Goal: Task Accomplishment & Management: Use online tool/utility

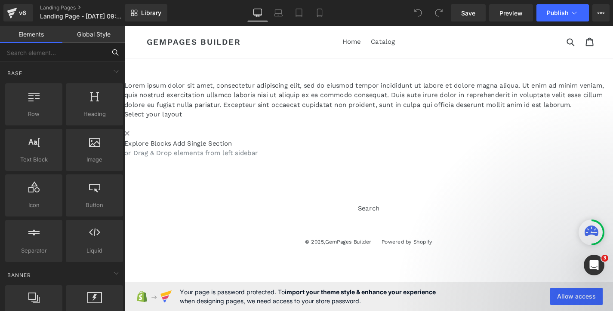
click at [59, 57] on input "text" at bounding box center [53, 52] width 106 height 19
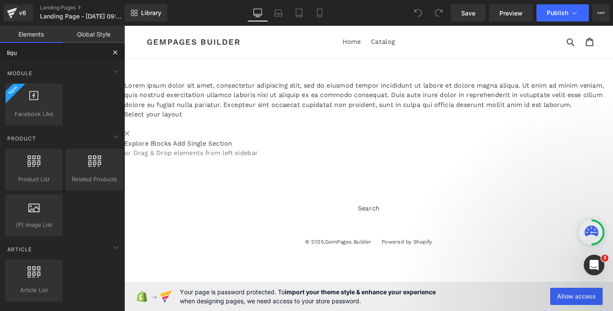
type input "liqui"
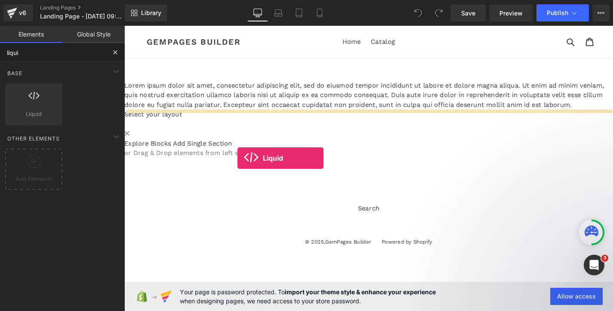
drag, startPoint x: 162, startPoint y: 133, endPoint x: 245, endPoint y: 167, distance: 89.6
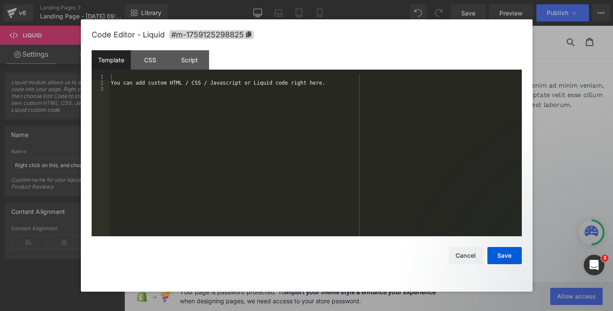
click at [356, 0] on div "Liquid You are previewing how the will restyle your page. You can not edit Elem…" at bounding box center [306, 0] width 613 height 0
click at [315, 87] on div "You can add custom HTML / CSS / Javascript or Liquid code right here." at bounding box center [315, 161] width 413 height 175
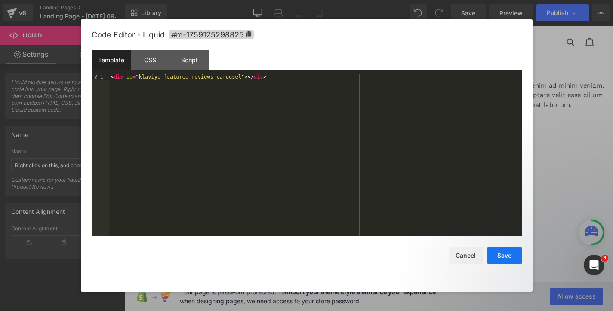
click at [506, 256] on button "Save" at bounding box center [504, 255] width 34 height 17
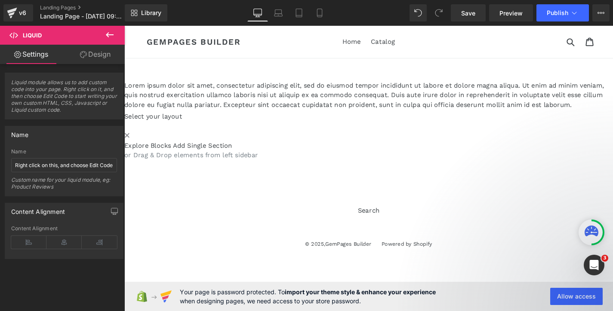
click at [124, 26] on span "Liquid" at bounding box center [124, 26] width 0 height 0
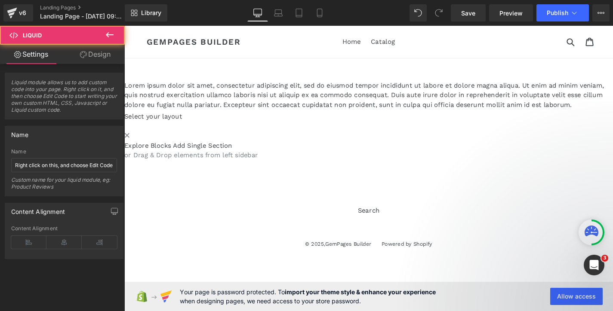
click at [98, 54] on link "Design" at bounding box center [95, 54] width 62 height 19
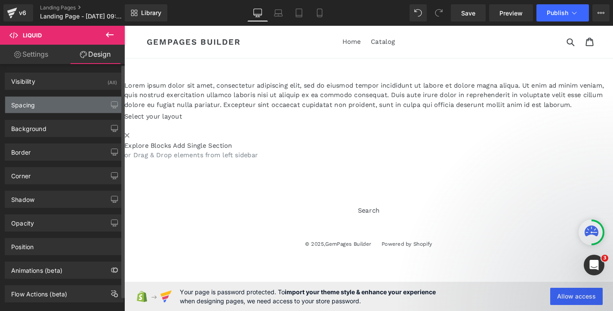
click at [82, 102] on div "Spacing" at bounding box center [64, 105] width 118 height 16
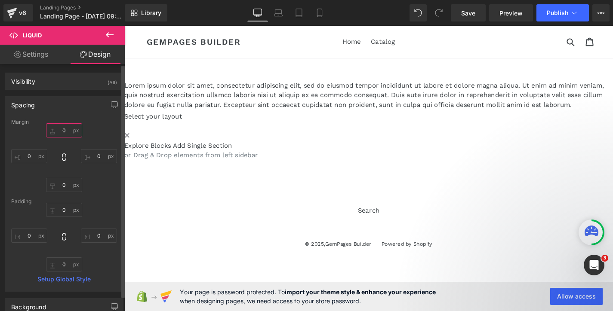
click at [65, 128] on input "0" at bounding box center [64, 130] width 36 height 14
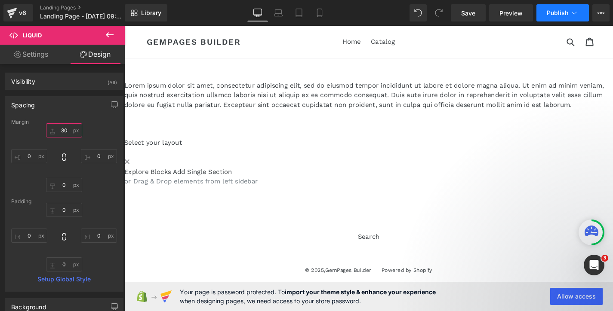
type input "30"
click at [563, 15] on span "Publish" at bounding box center [558, 12] width 22 height 7
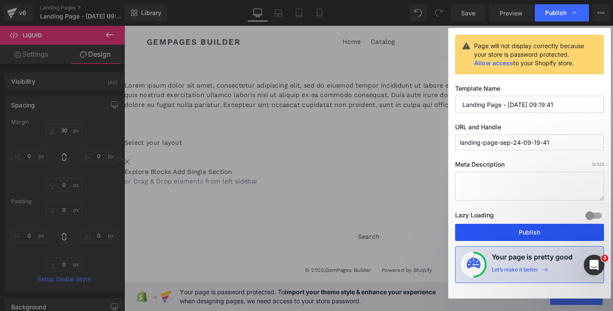
click at [532, 231] on button "Publish" at bounding box center [529, 232] width 149 height 17
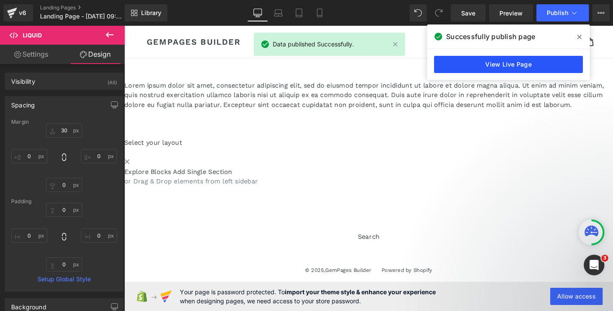
click at [527, 63] on link "View Live Page" at bounding box center [508, 64] width 149 height 17
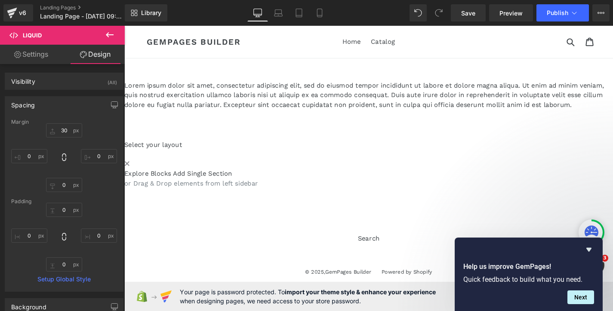
click at [124, 26] on span "Liquid" at bounding box center [124, 26] width 0 height 0
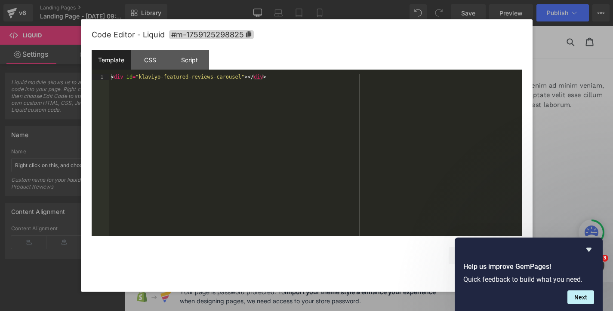
click at [342, 0] on div "Liquid You are previewing how the will restyle your page. You can not edit Elem…" at bounding box center [306, 0] width 613 height 0
click at [293, 79] on div "< div id = "klaviyo-featured-reviews-carousel" > </ div >" at bounding box center [315, 161] width 413 height 175
click at [591, 250] on icon "Hide survey" at bounding box center [589, 250] width 10 height 10
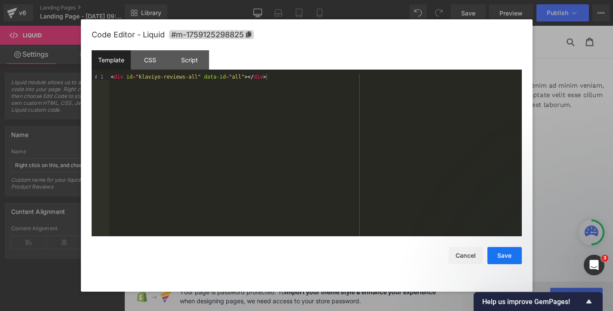
click at [499, 252] on button "Save" at bounding box center [504, 255] width 34 height 17
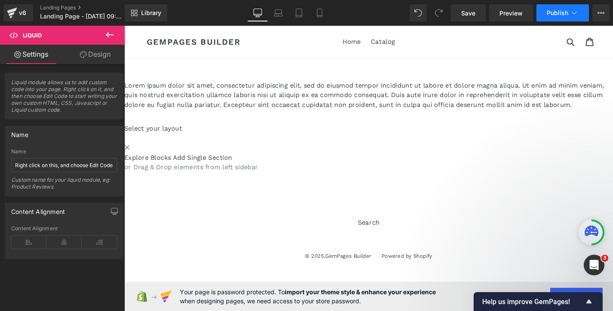
click at [564, 10] on span "Publish" at bounding box center [558, 12] width 22 height 7
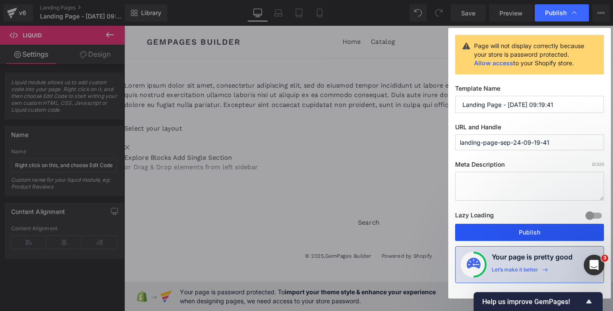
click at [512, 235] on button "Publish" at bounding box center [529, 232] width 149 height 17
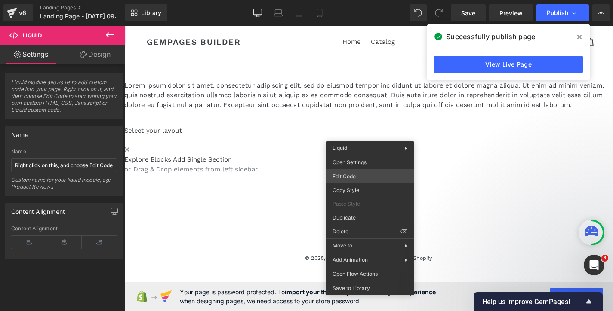
click at [367, 0] on div "Liquid You are previewing how the will restyle your page. You can not edit Elem…" at bounding box center [306, 0] width 613 height 0
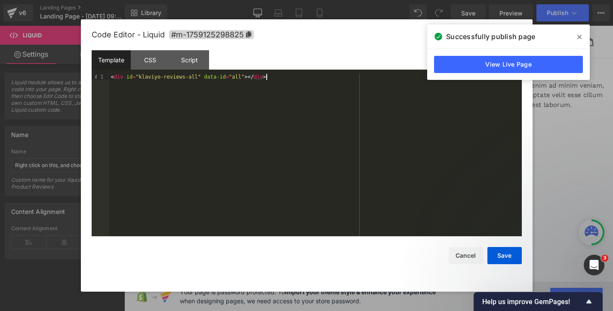
click at [287, 75] on div "< div id = "klaviyo-reviews-all" data-id = "all" > </ div >" at bounding box center [315, 161] width 413 height 175
